Goal: Information Seeking & Learning: Learn about a topic

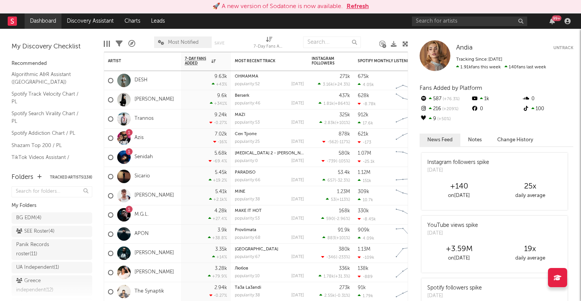
click at [39, 18] on link "Dashboard" at bounding box center [43, 20] width 37 height 15
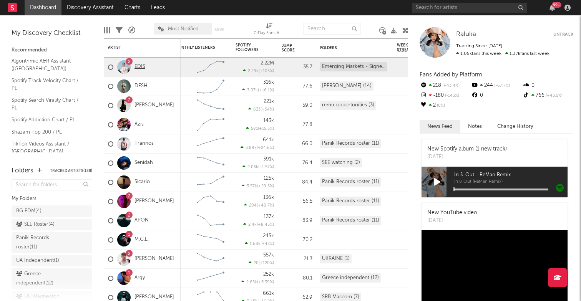
click at [137, 67] on link "EDIS" at bounding box center [140, 67] width 11 height 7
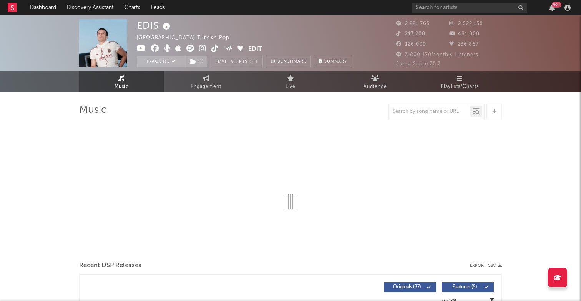
select select "6m"
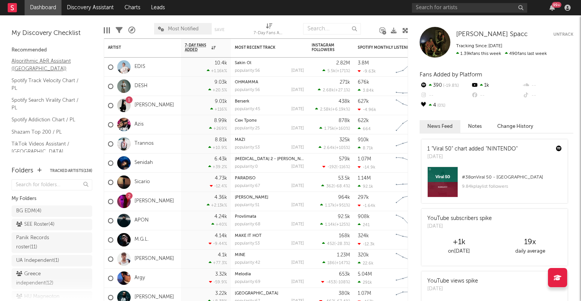
click at [45, 65] on link "Algorithmic A&R Assistant (Poland)" at bounding box center [48, 65] width 73 height 16
click at [88, 11] on link "Discovery Assistant" at bounding box center [91, 7] width 58 height 15
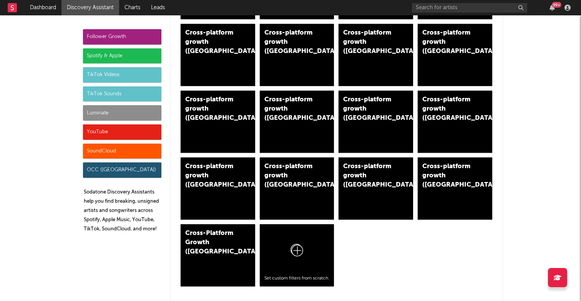
scroll to position [467, 0]
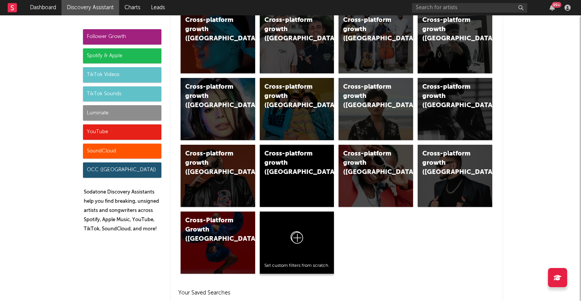
click at [309, 230] on div at bounding box center [296, 239] width 65 height 47
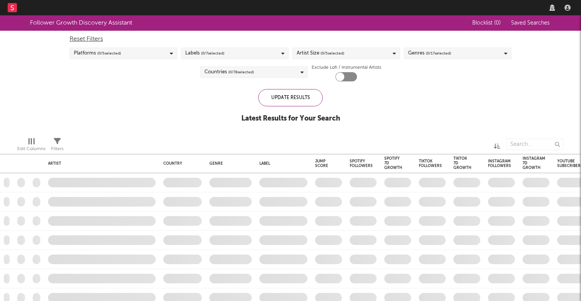
checkbox input "true"
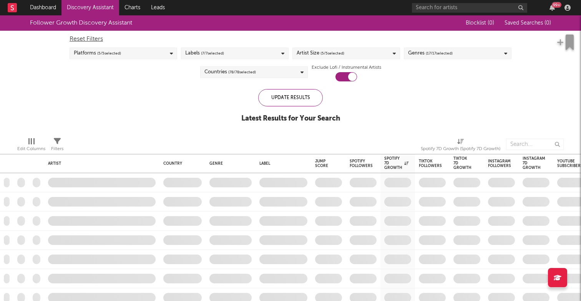
click at [301, 72] on icon at bounding box center [302, 72] width 3 height 5
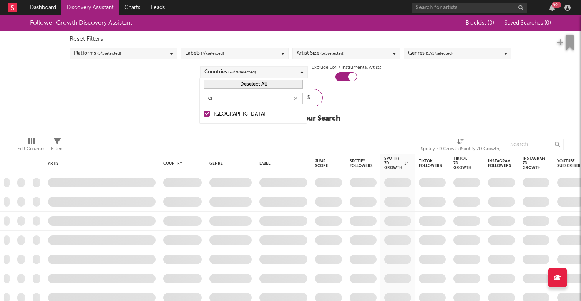
type input "c"
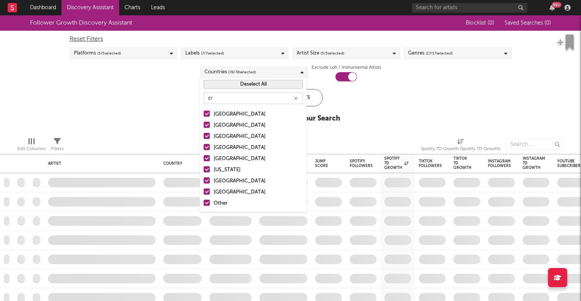
type input "e"
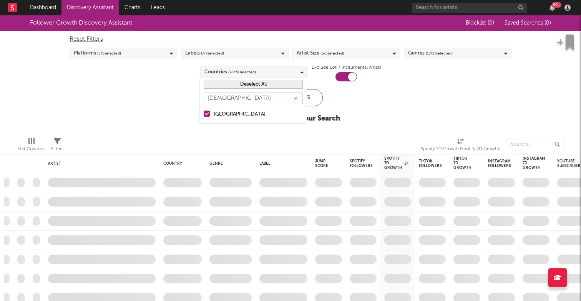
type input "serbia"
click at [297, 98] on icon "button" at bounding box center [296, 98] width 4 height 5
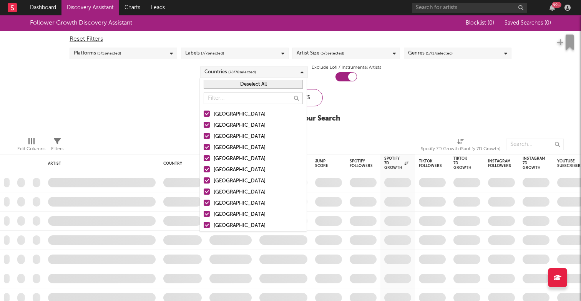
click at [278, 98] on input "text" at bounding box center [253, 99] width 99 height 12
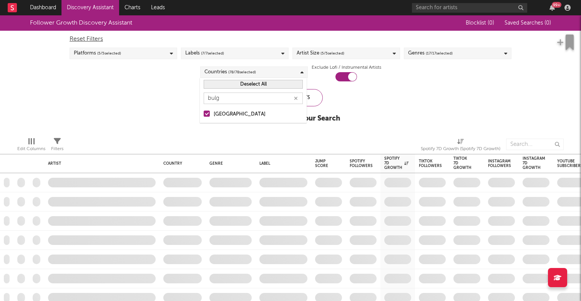
type input "bulga"
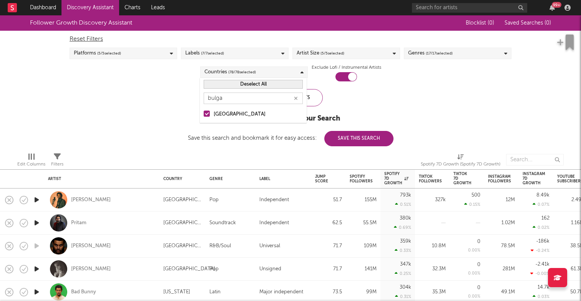
click at [299, 96] on button "button" at bounding box center [296, 98] width 6 height 7
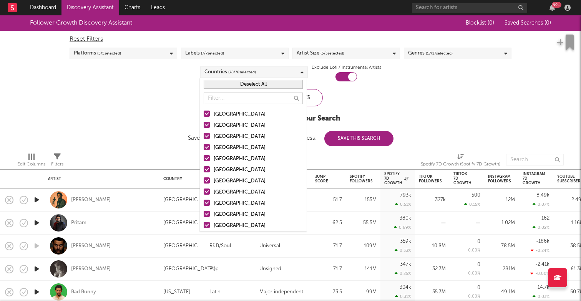
click at [279, 97] on input "text" at bounding box center [253, 99] width 99 height 12
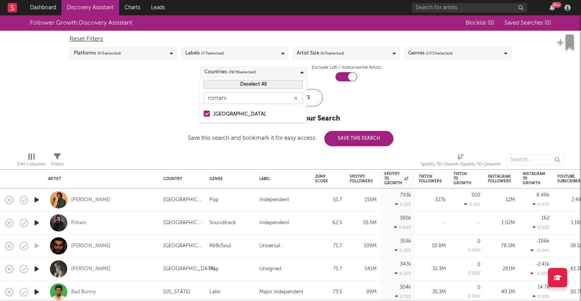
type input "romania"
click at [297, 100] on icon "button" at bounding box center [296, 98] width 4 height 5
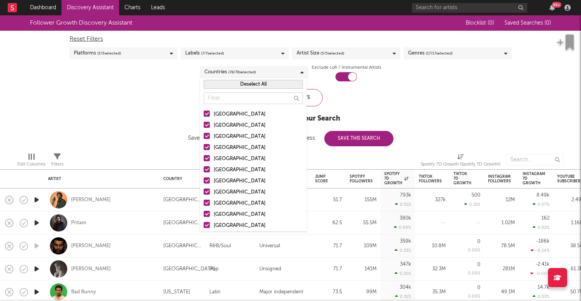
click at [284, 86] on button "Deselect All" at bounding box center [253, 84] width 99 height 9
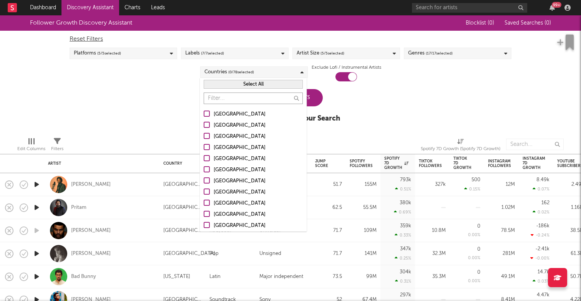
click at [282, 99] on input "text" at bounding box center [253, 99] width 99 height 12
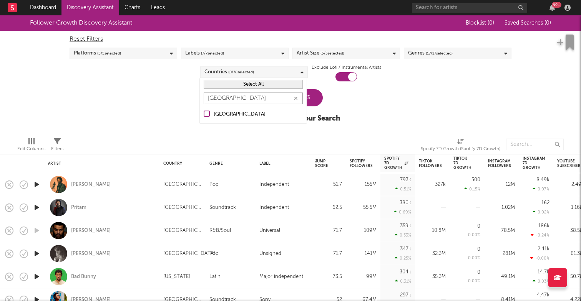
type input "romania"
click at [206, 115] on div at bounding box center [207, 114] width 6 height 6
click at [204, 115] on input "[GEOGRAPHIC_DATA]" at bounding box center [204, 114] width 0 height 9
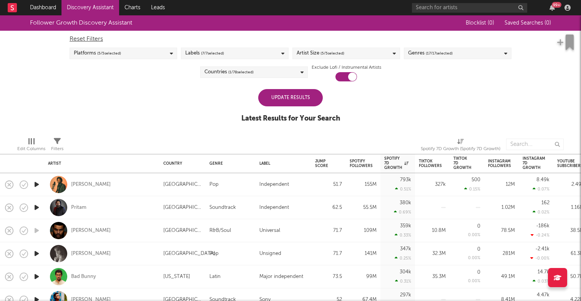
click at [332, 94] on div "Update Results Latest Results for Your Search" at bounding box center [290, 110] width 99 height 42
click at [301, 95] on div "Update Results" at bounding box center [290, 97] width 65 height 17
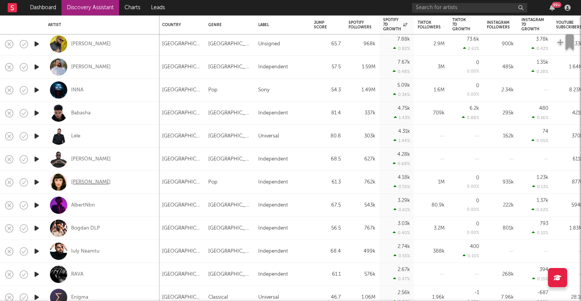
click at [78, 181] on div "Irina Rimes" at bounding box center [91, 182] width 40 height 7
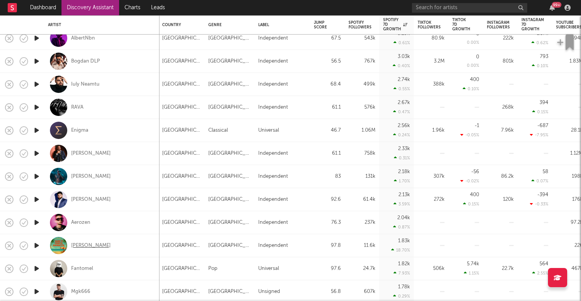
click at [101, 247] on div "Adrian Norocel" at bounding box center [91, 246] width 40 height 7
click at [130, 10] on link "Charts" at bounding box center [132, 7] width 27 height 15
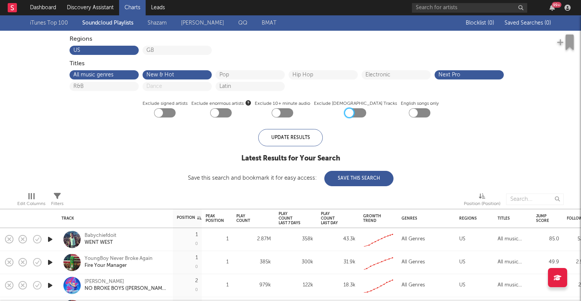
click at [351, 112] on div at bounding box center [349, 113] width 8 height 8
checkbox input "true"
click at [113, 48] on button "US" at bounding box center [104, 50] width 62 height 5
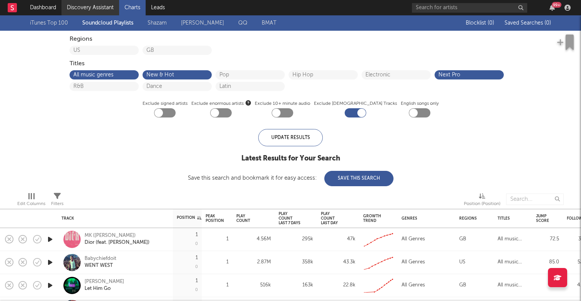
click at [81, 6] on link "Discovery Assistant" at bounding box center [91, 7] width 58 height 15
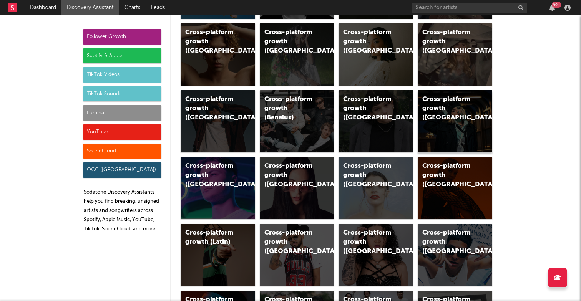
scroll to position [194, 0]
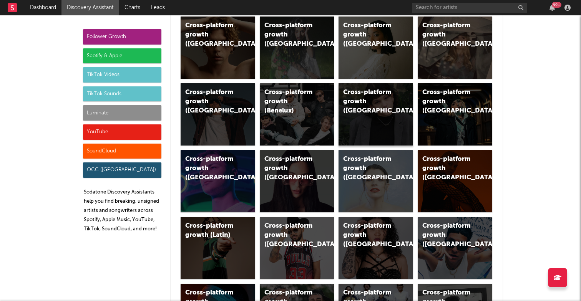
click at [370, 111] on div "Cross-platform growth (Eastern Europe)" at bounding box center [369, 102] width 52 height 28
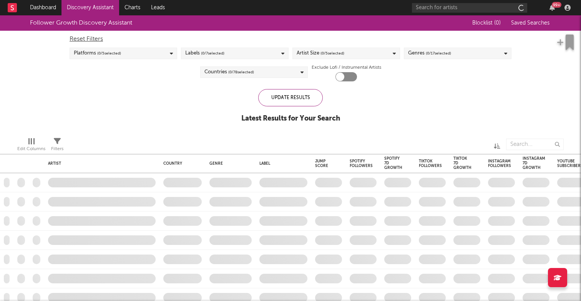
checkbox input "true"
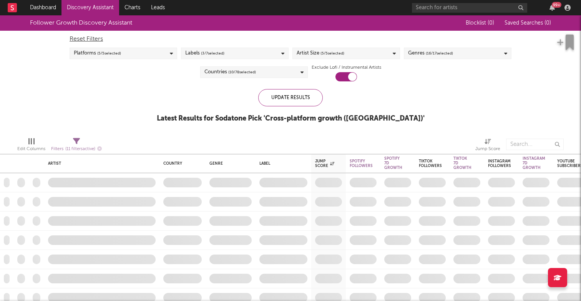
click at [274, 72] on div "Countries ( 10 / 78 selected)" at bounding box center [254, 73] width 108 height 12
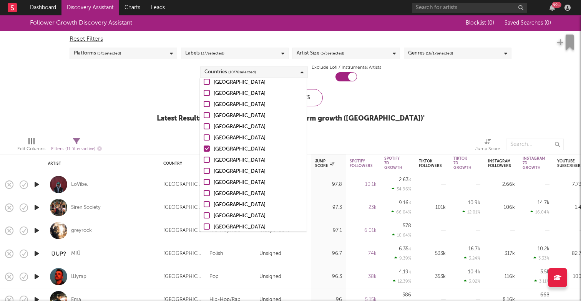
scroll to position [293, 0]
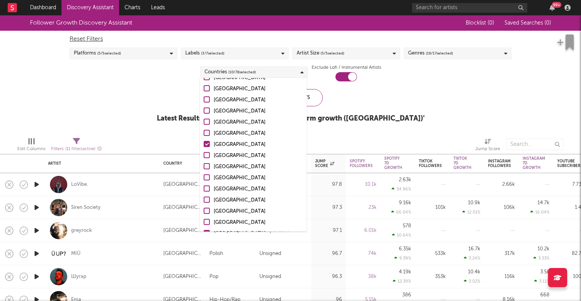
click at [207, 143] on div at bounding box center [207, 144] width 6 height 6
click at [204, 143] on input "Poland" at bounding box center [204, 144] width 0 height 9
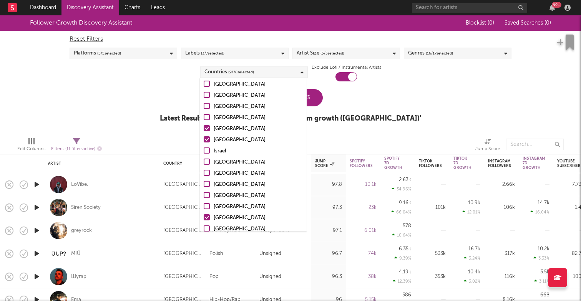
scroll to position [399, 0]
click at [207, 127] on div at bounding box center [207, 127] width 6 height 6
click at [204, 127] on input "Hungary" at bounding box center [204, 127] width 0 height 9
click at [207, 127] on div at bounding box center [207, 127] width 6 height 6
click at [204, 127] on input "Hungary" at bounding box center [204, 127] width 0 height 9
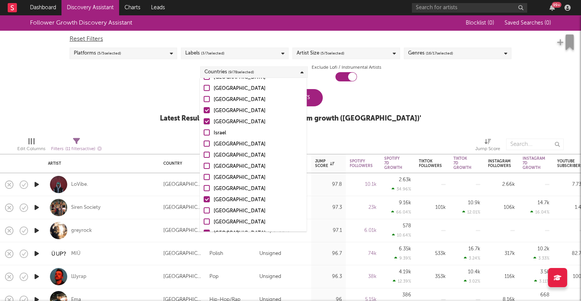
click at [206, 121] on div at bounding box center [207, 121] width 6 height 6
click at [204, 121] on input "Czech Republic" at bounding box center [204, 122] width 0 height 9
click at [170, 83] on div "Follower Growth Discovery Assistant Blocklist ( 0 ) Saved Searches ( 0 ) Reset …" at bounding box center [290, 73] width 581 height 116
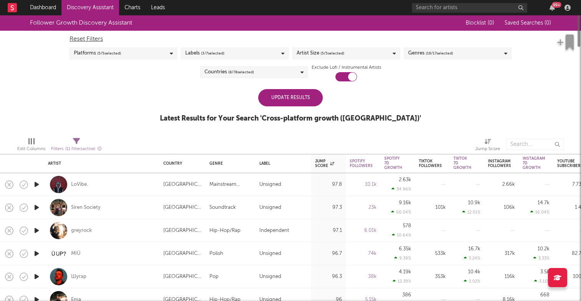
click at [292, 99] on div "Update Results" at bounding box center [290, 97] width 65 height 17
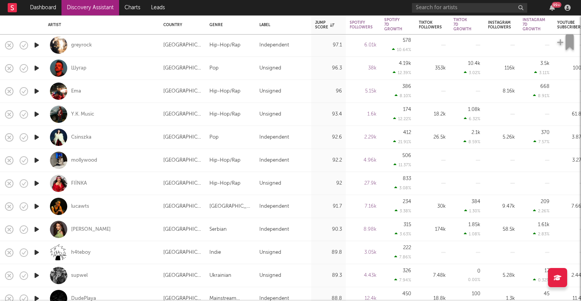
click at [35, 206] on icon "button" at bounding box center [37, 207] width 8 height 10
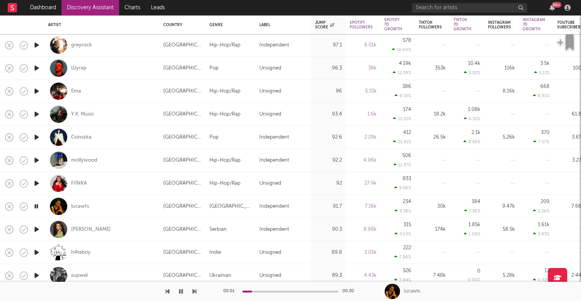
click at [37, 207] on icon "button" at bounding box center [36, 207] width 7 height 10
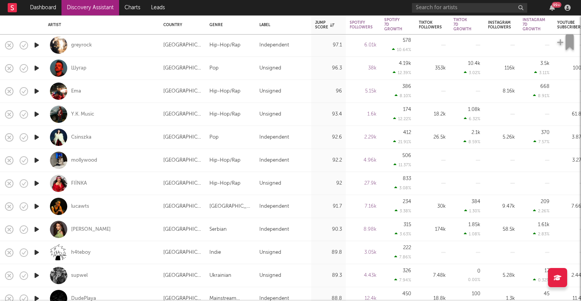
click at [35, 229] on icon "button" at bounding box center [37, 230] width 8 height 10
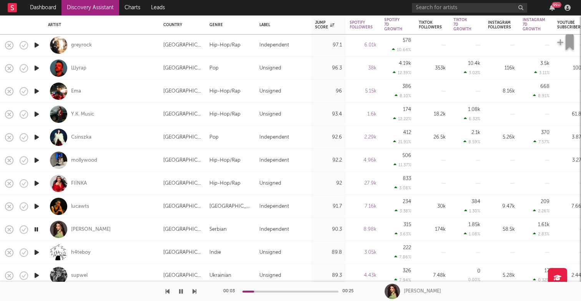
click at [37, 230] on icon "button" at bounding box center [36, 230] width 7 height 10
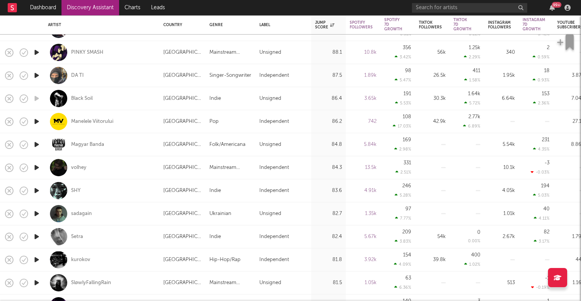
click at [37, 143] on icon "button" at bounding box center [37, 145] width 8 height 10
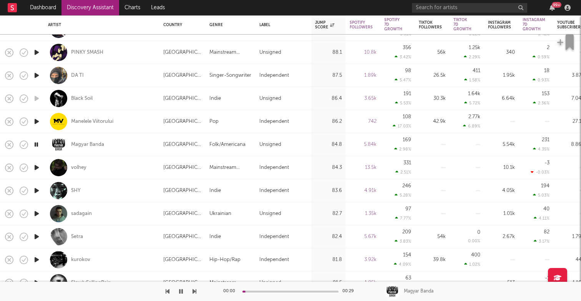
click at [38, 143] on icon "button" at bounding box center [36, 145] width 7 height 10
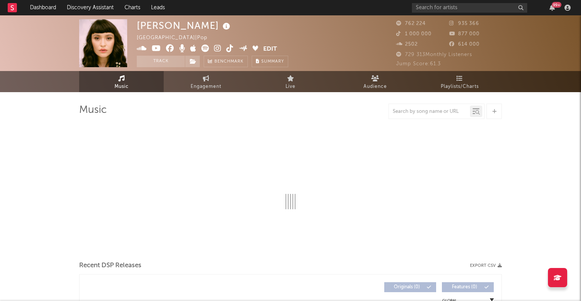
click at [215, 47] on icon at bounding box center [217, 49] width 7 height 8
select select "6m"
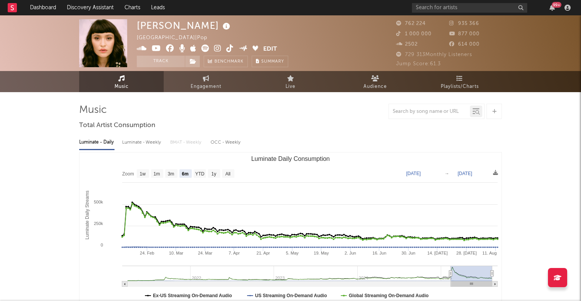
click at [156, 49] on icon at bounding box center [156, 49] width 9 height 8
click at [446, 9] on input "text" at bounding box center [469, 8] width 115 height 10
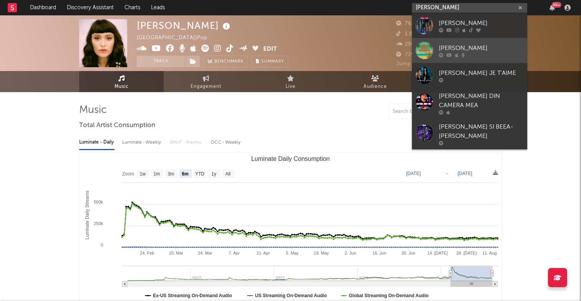
type input "adrian norocel"
click at [458, 48] on div "Adrian Norocel" at bounding box center [481, 47] width 85 height 9
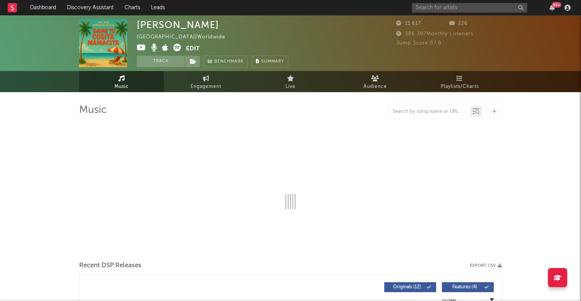
select select "6m"
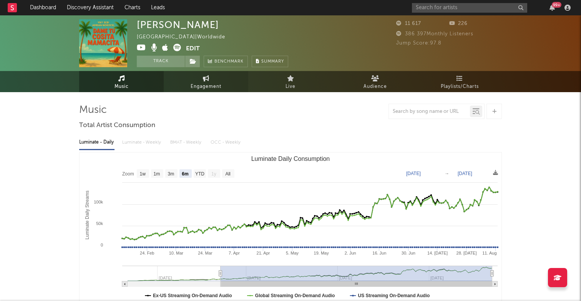
click at [215, 85] on span "Engagement" at bounding box center [206, 86] width 31 height 9
select select "1w"
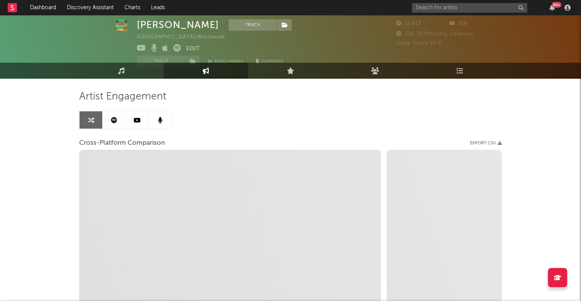
scroll to position [12, 0]
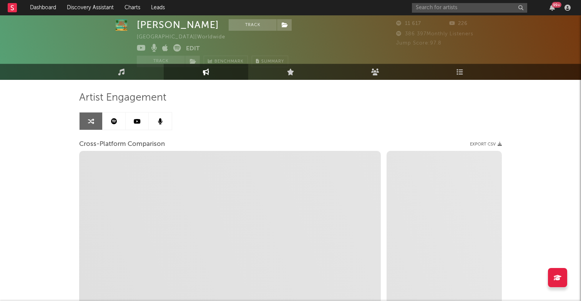
select select "1m"
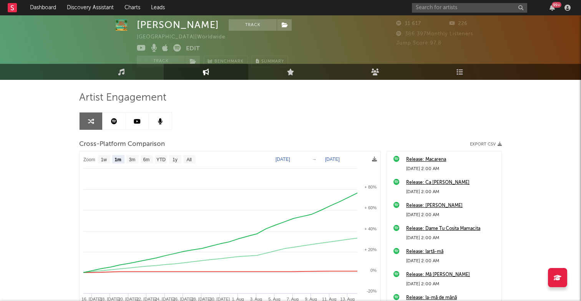
scroll to position [0, 0]
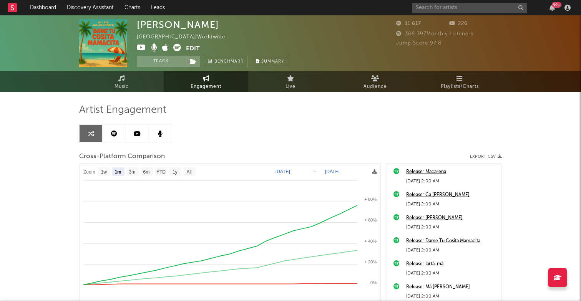
drag, startPoint x: 218, startPoint y: 25, endPoint x: 125, endPoint y: 24, distance: 93.0
click at [125, 24] on div "Adrian Norocel Romania | Worldwide Edit Track Benchmark Summary 11 617 226 386 …" at bounding box center [290, 43] width 581 height 56
copy div "Adrian Norocel"
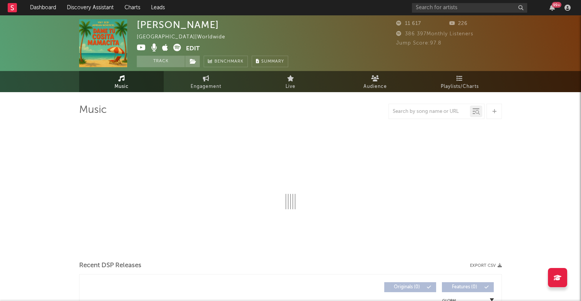
select select "6m"
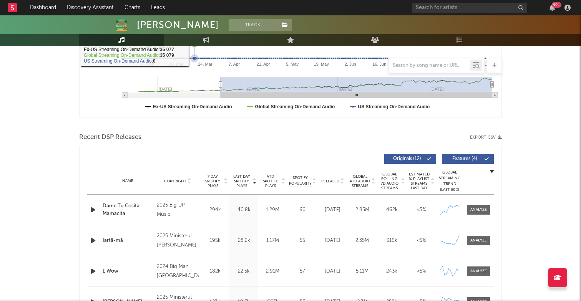
scroll to position [191, 0]
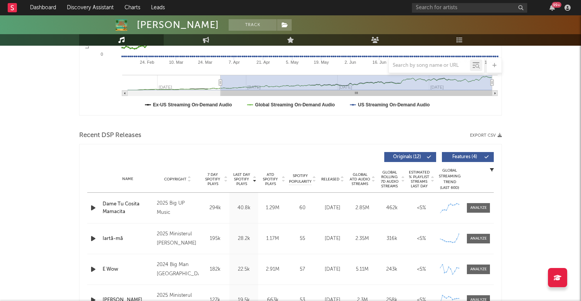
click at [93, 208] on icon "button" at bounding box center [93, 208] width 8 height 10
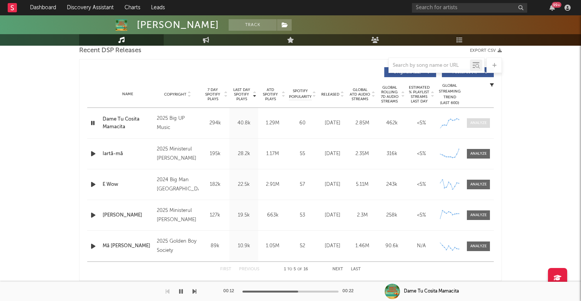
scroll to position [277, 0]
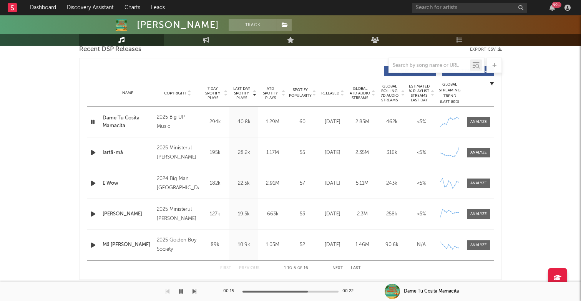
click at [111, 118] on div "Dame Tu Cosita Mamacita" at bounding box center [128, 122] width 50 height 15
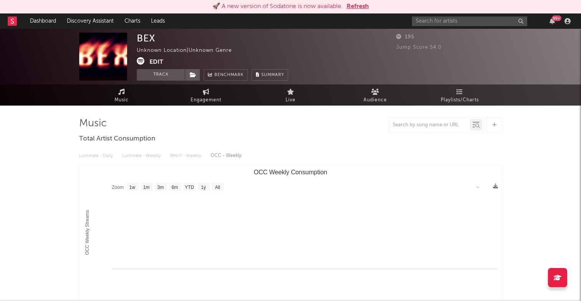
select select "1w"
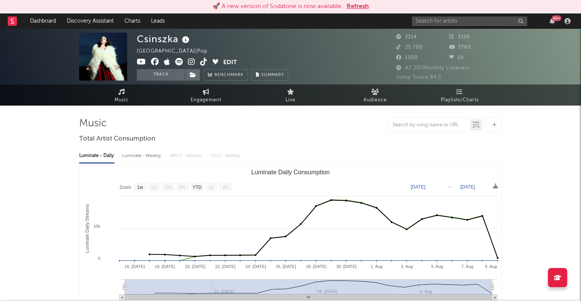
select select "1w"
click at [361, 6] on button "Refresh" at bounding box center [358, 6] width 22 height 9
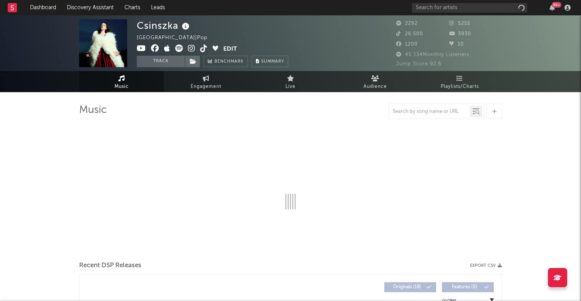
select select "1w"
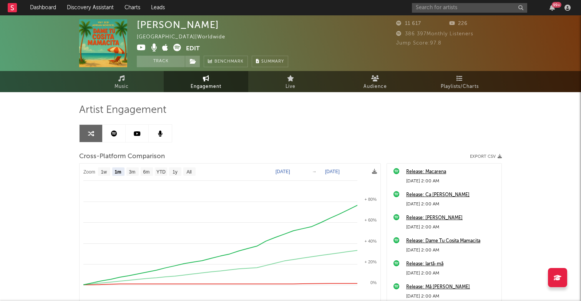
select select "1m"
